Goal: Find specific page/section: Find specific page/section

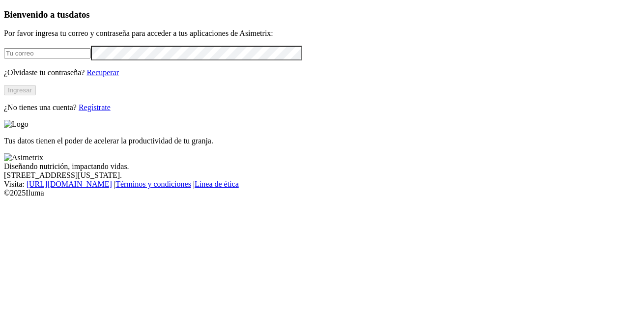
type input "[PERSON_NAME][EMAIL_ADDRESS][DOMAIN_NAME]"
click at [36, 95] on button "Ingresar" at bounding box center [20, 90] width 32 height 10
